Goal: Information Seeking & Learning: Learn about a topic

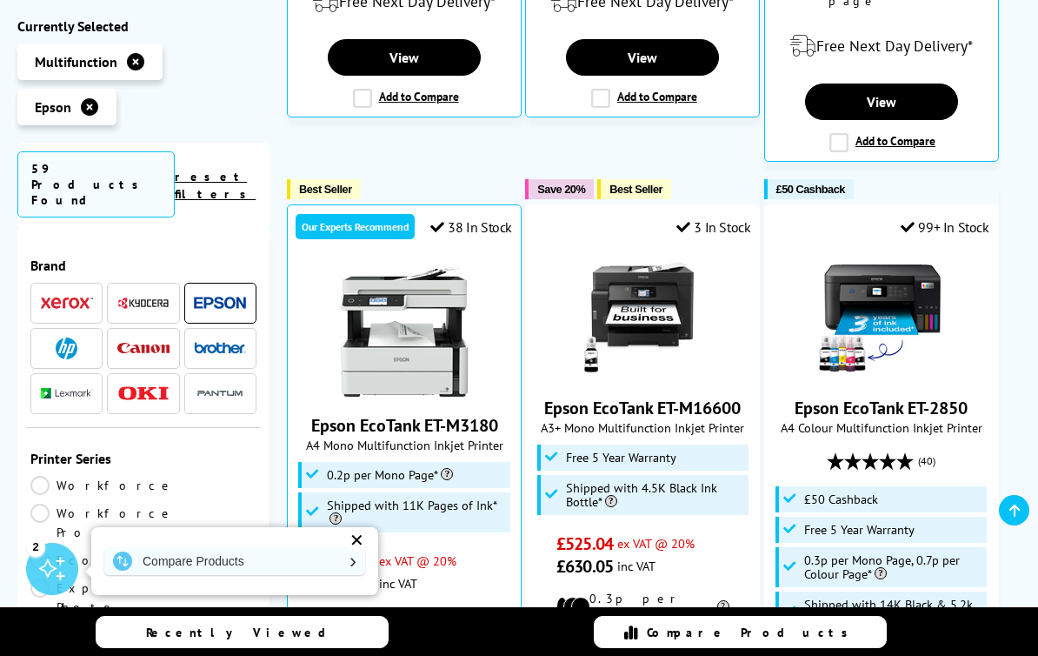
scroll to position [1142, 0]
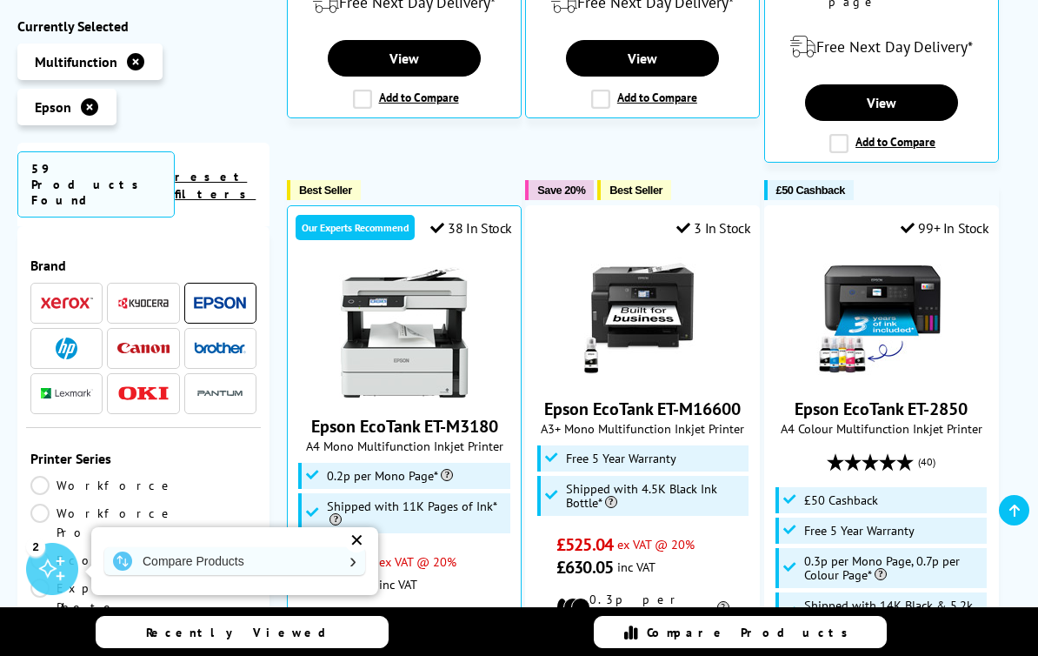
click at [429, 267] on img at bounding box center [404, 332] width 130 height 130
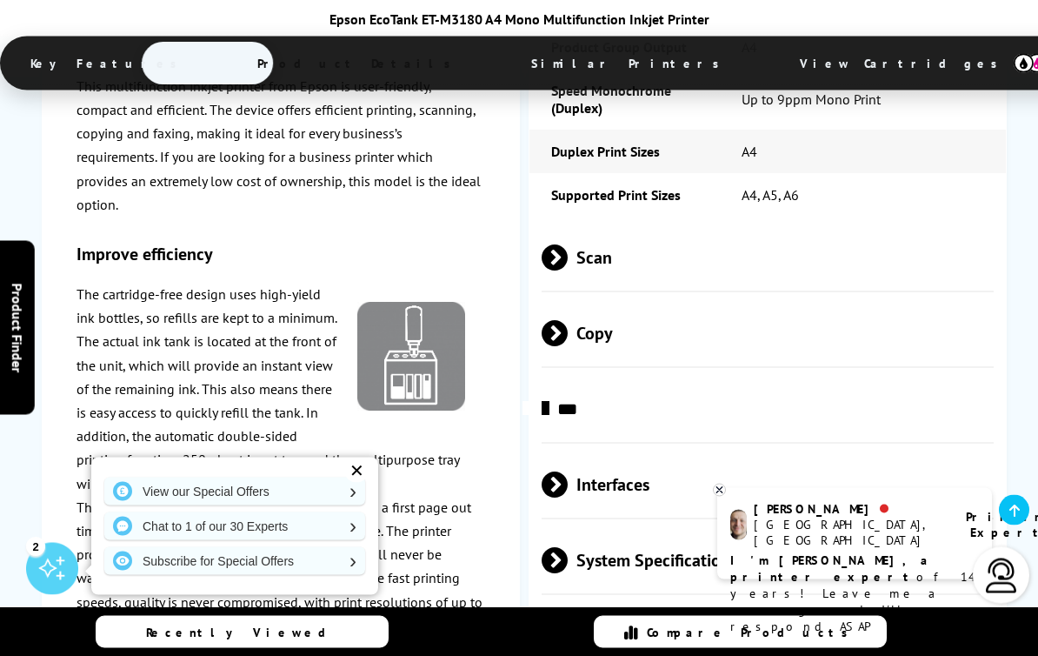
scroll to position [2701, 0]
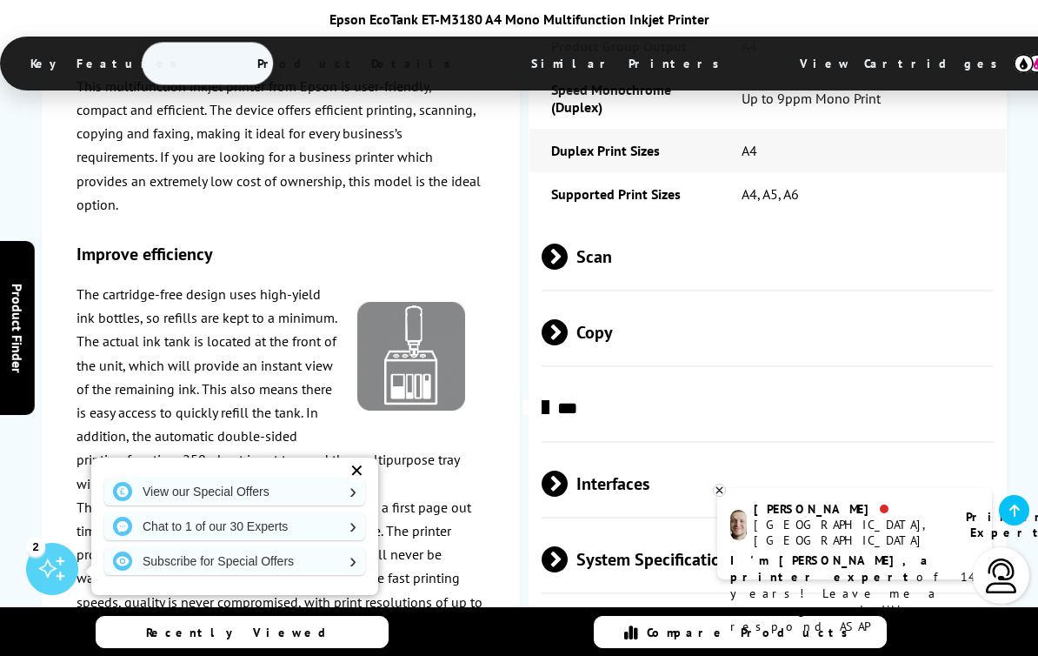
click at [568, 270] on span at bounding box center [568, 256] width 0 height 26
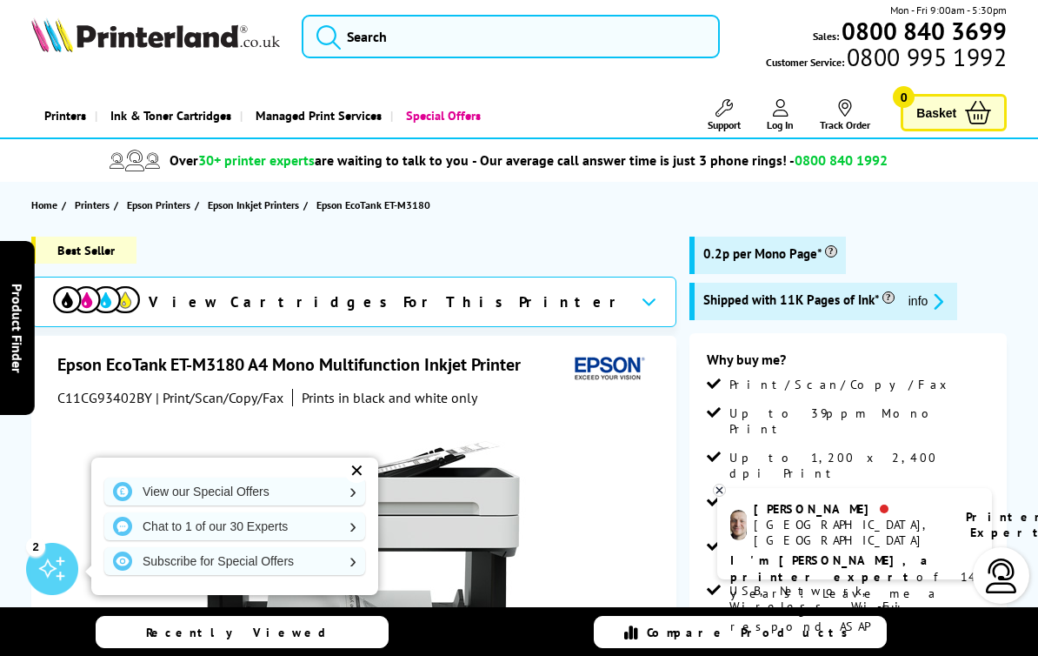
scroll to position [0, 0]
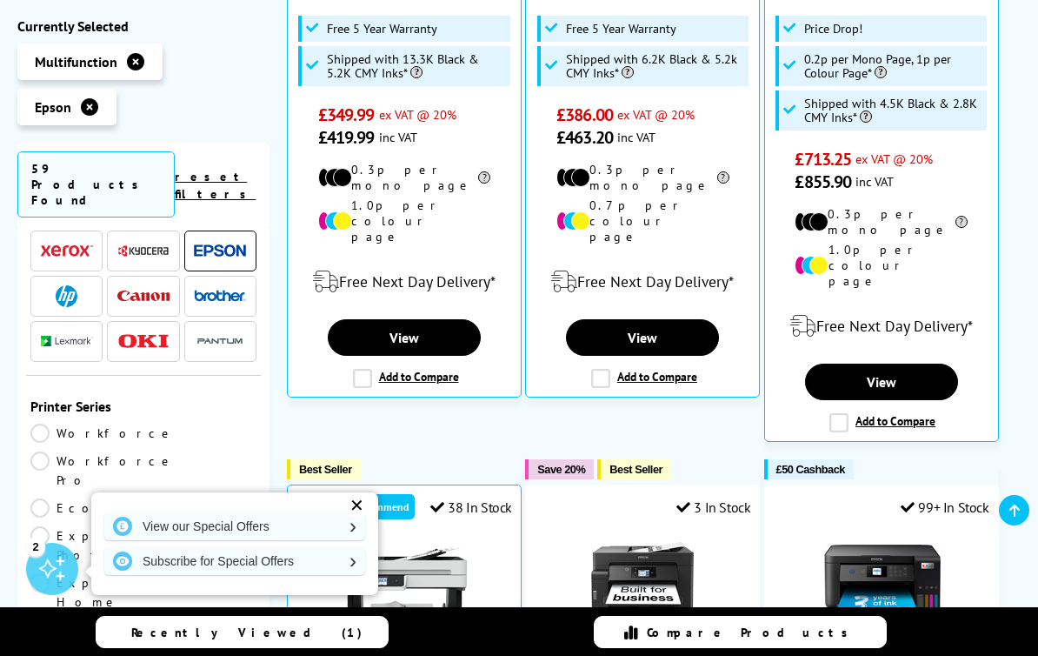
scroll to position [62, 0]
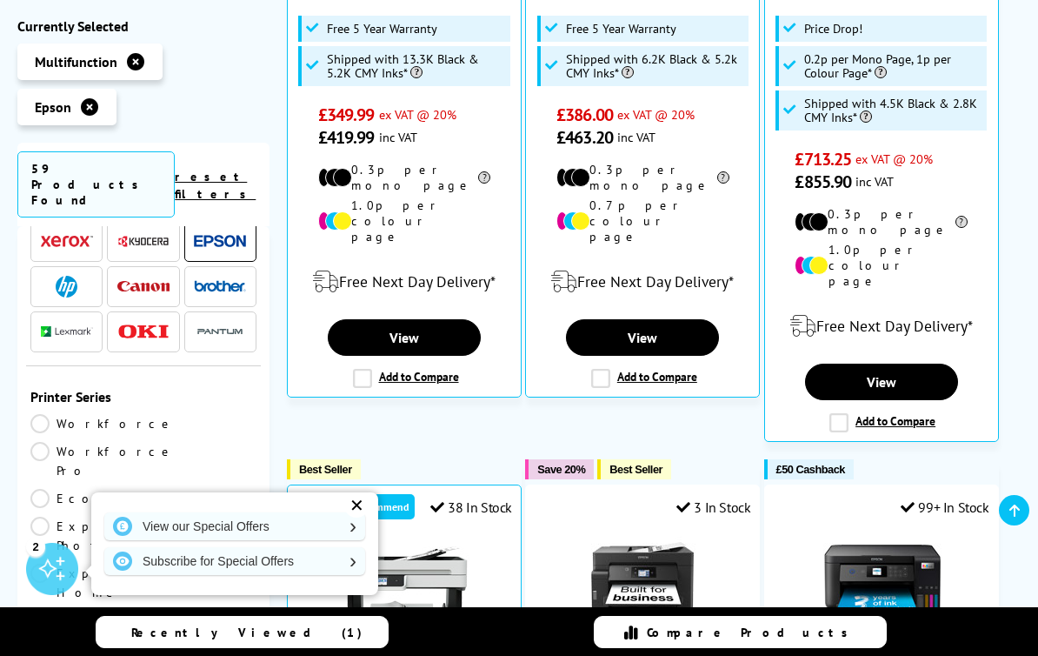
click at [36, 489] on link "EcoTank" at bounding box center [86, 498] width 113 height 19
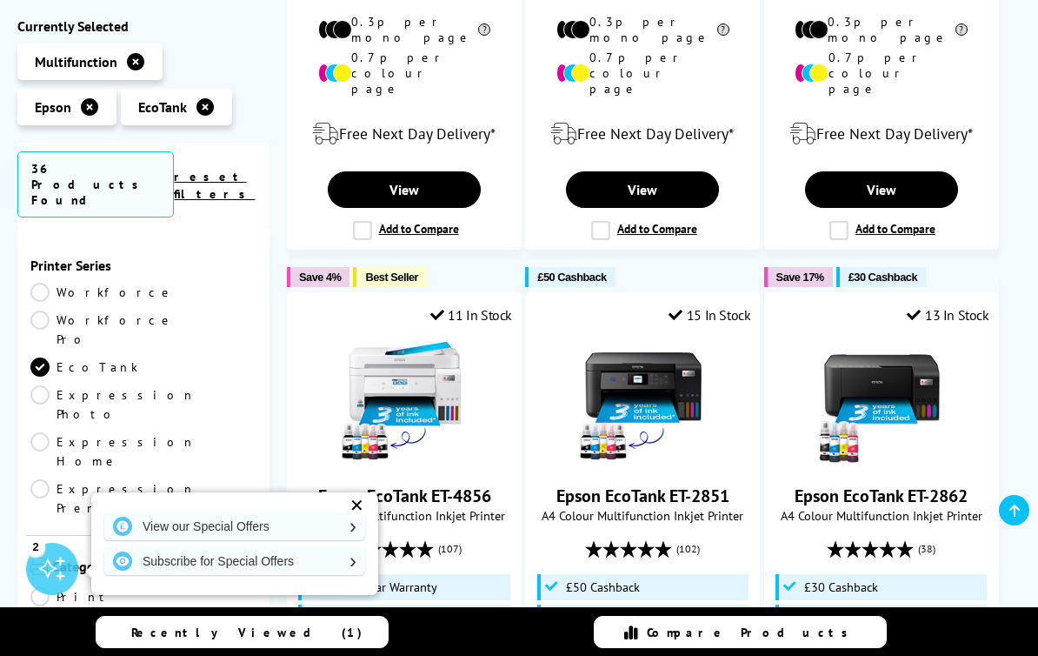
scroll to position [62, 0]
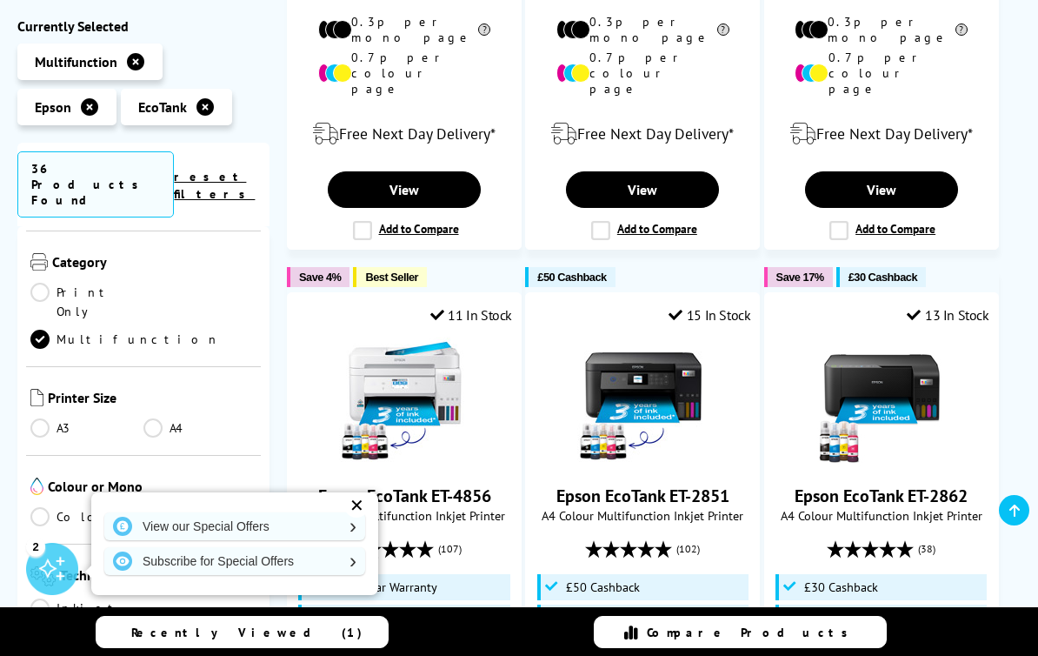
click at [40, 507] on link "Colour" at bounding box center [86, 516] width 113 height 19
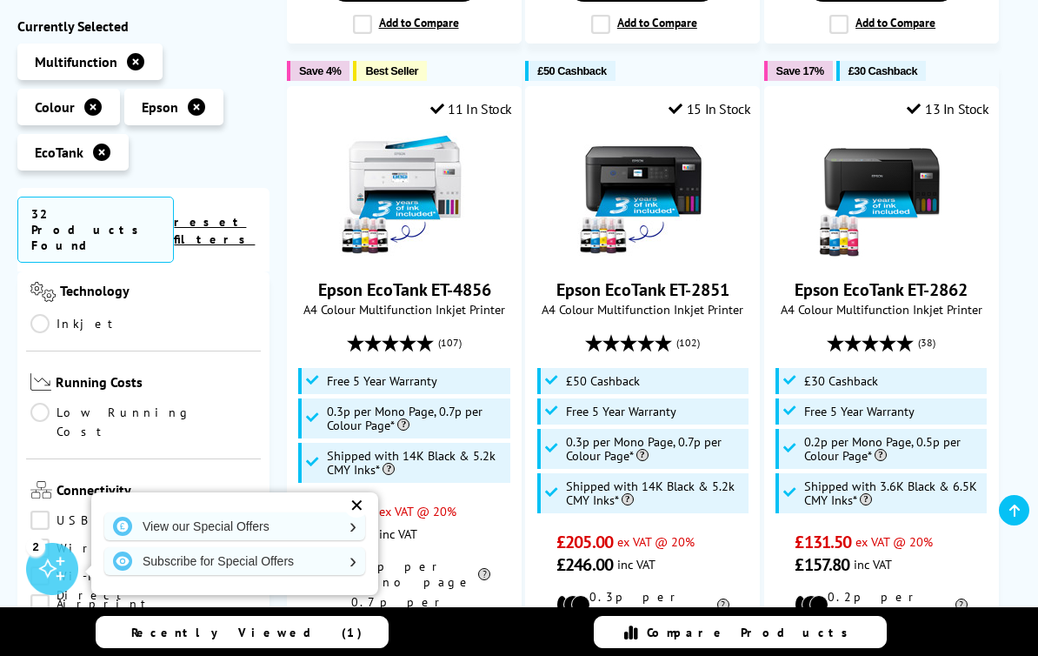
click at [409, 159] on img at bounding box center [404, 195] width 130 height 130
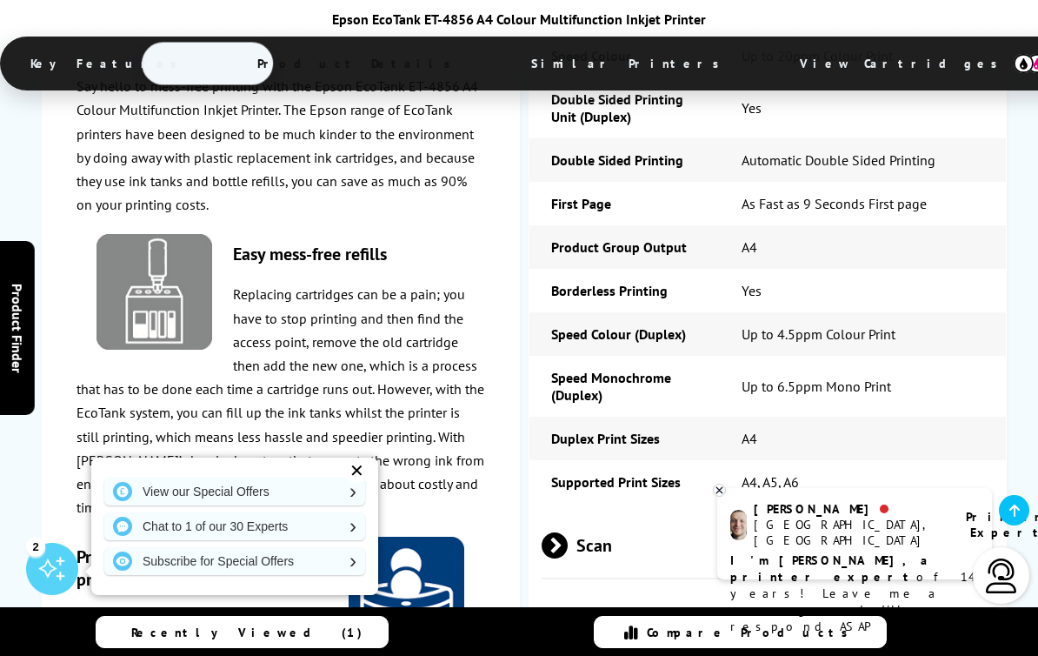
scroll to position [2742, 0]
click at [568, 531] on span at bounding box center [568, 544] width 0 height 26
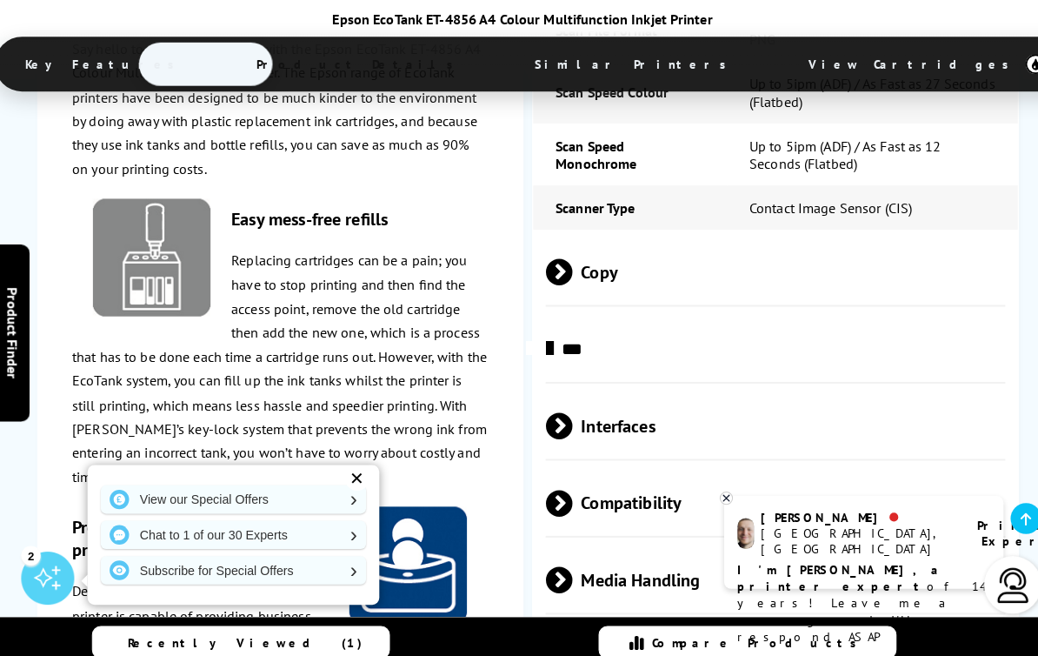
scroll to position [3502, 0]
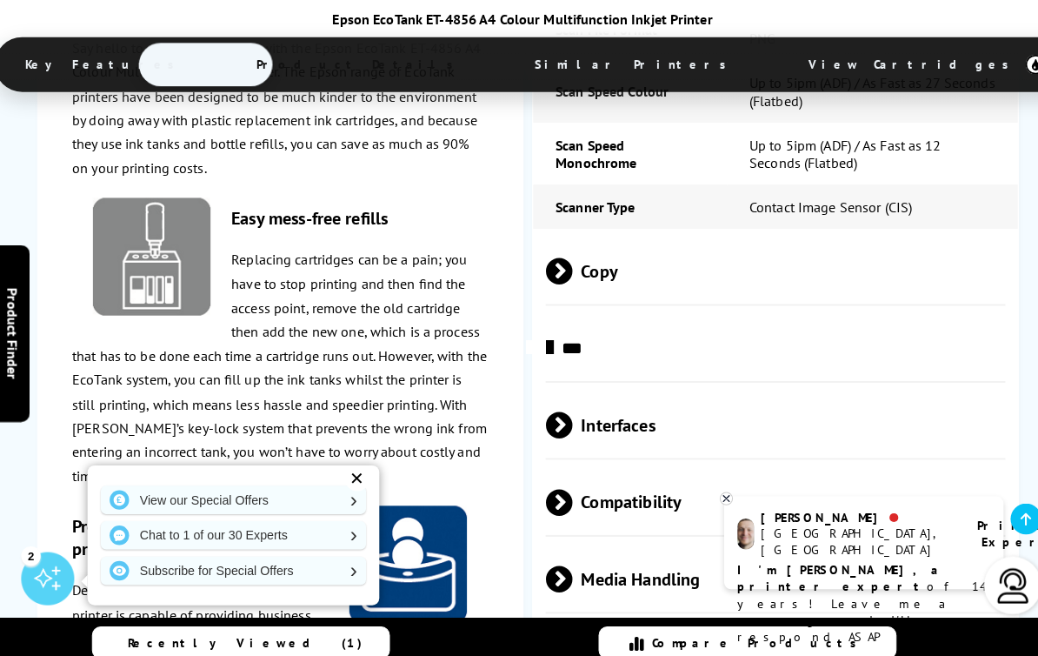
click at [568, 481] on span at bounding box center [568, 494] width 0 height 26
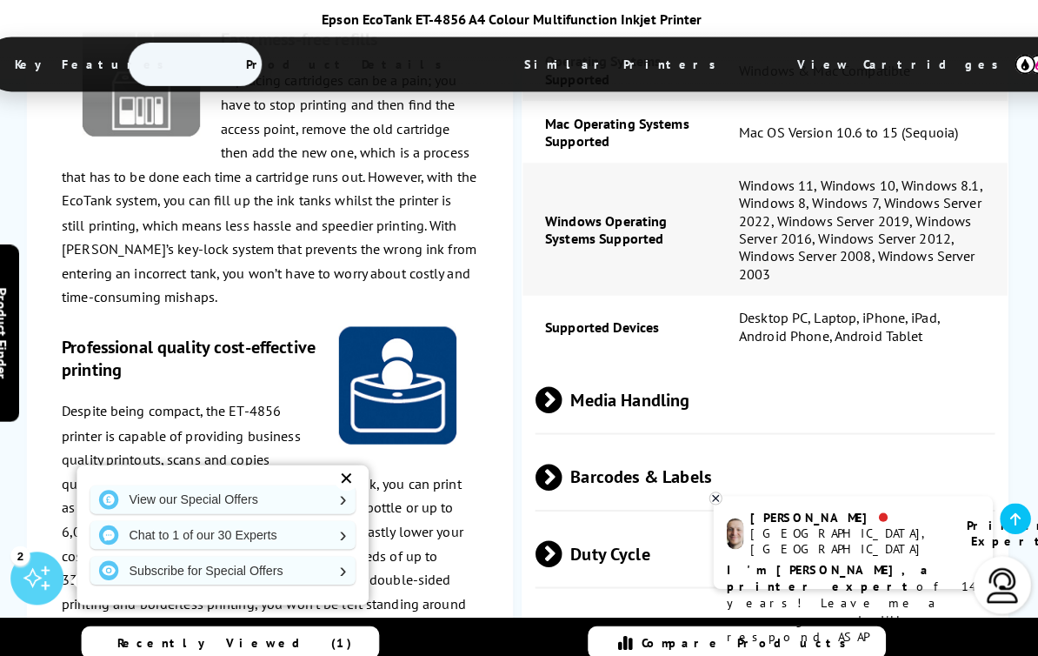
scroll to position [3990, 0]
click at [568, 380] on span at bounding box center [568, 393] width 0 height 26
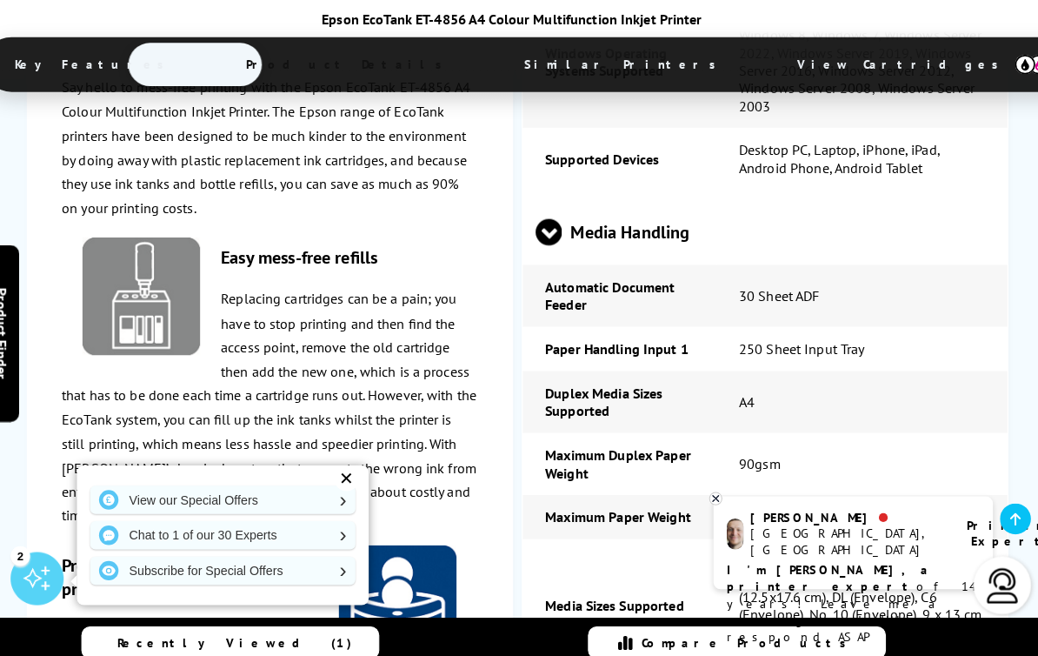
scroll to position [4139, 0]
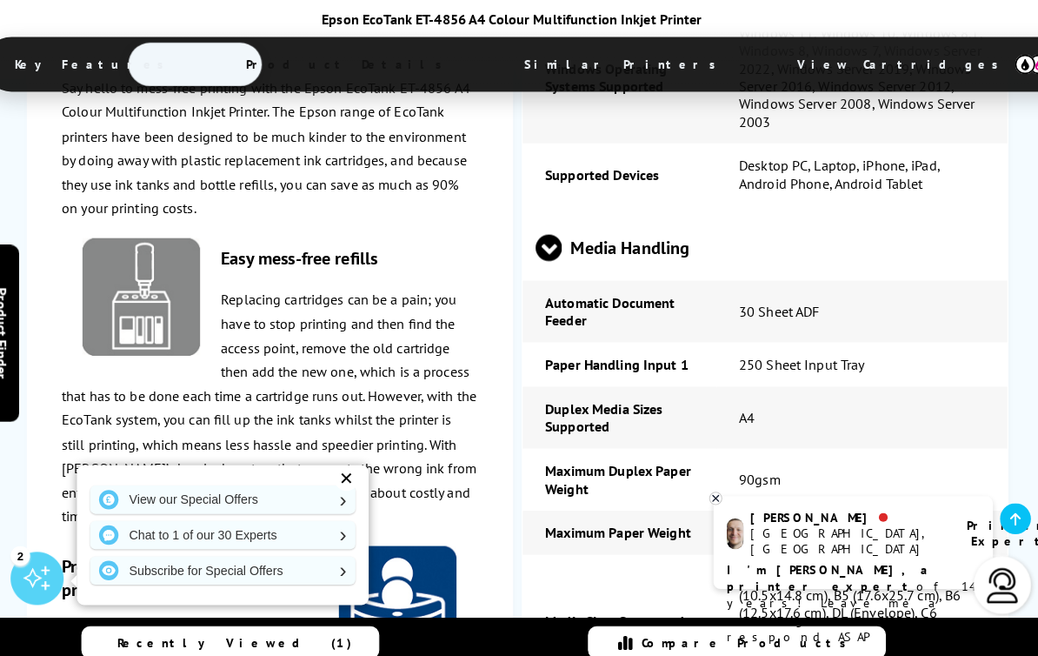
click at [529, 210] on div "Media Handling" at bounding box center [767, 242] width 476 height 65
click at [542, 256] on span at bounding box center [555, 256] width 26 height 0
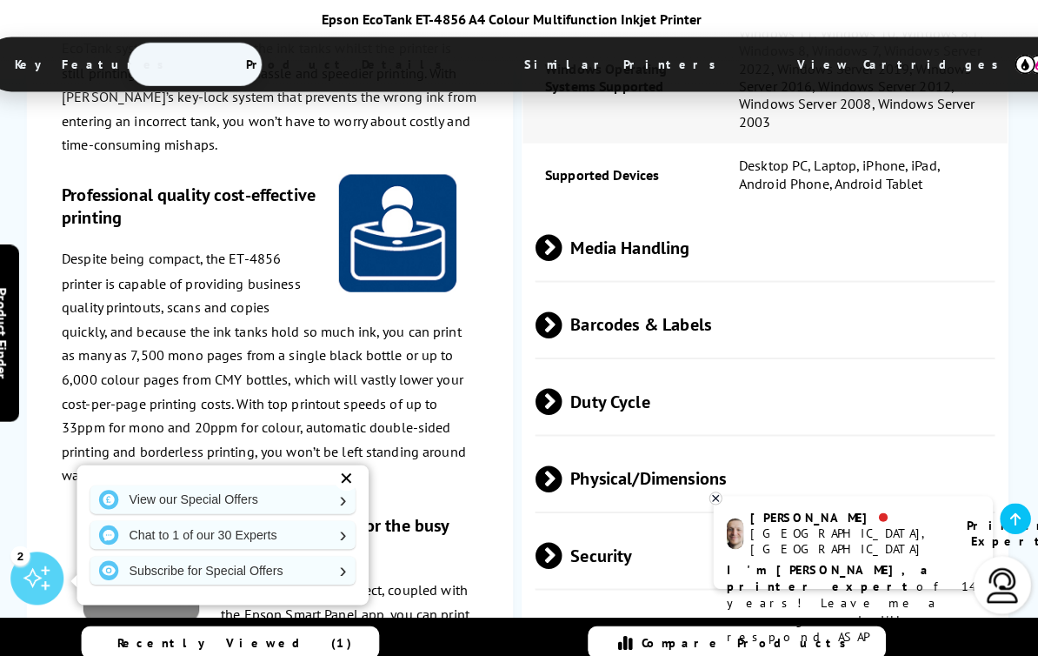
click at [568, 382] on span at bounding box center [568, 395] width 0 height 26
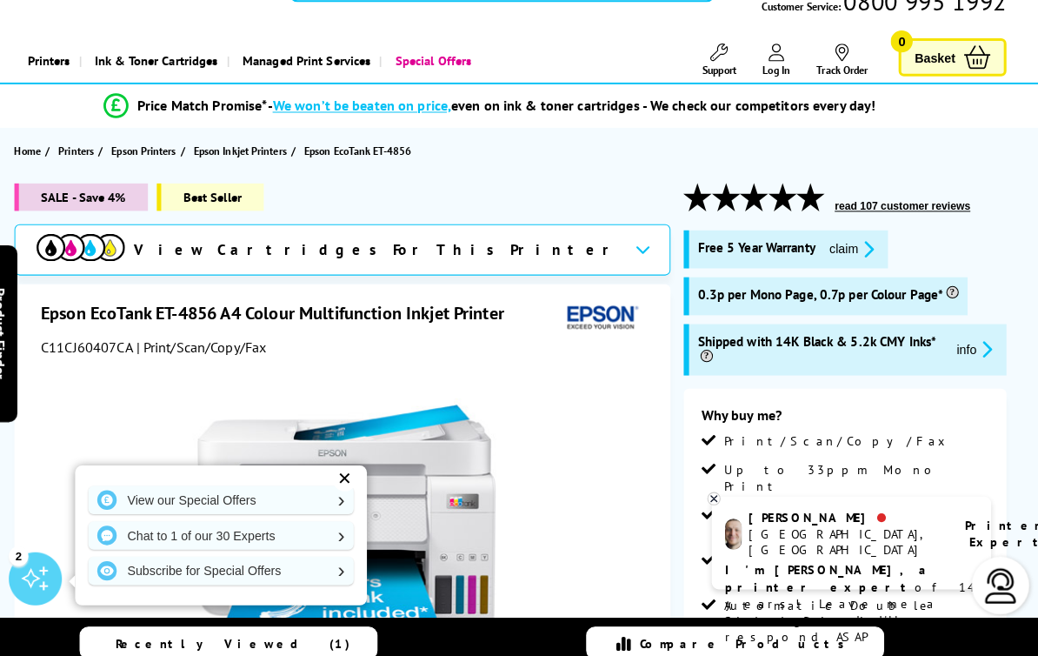
scroll to position [0, 0]
